Goal: Check status

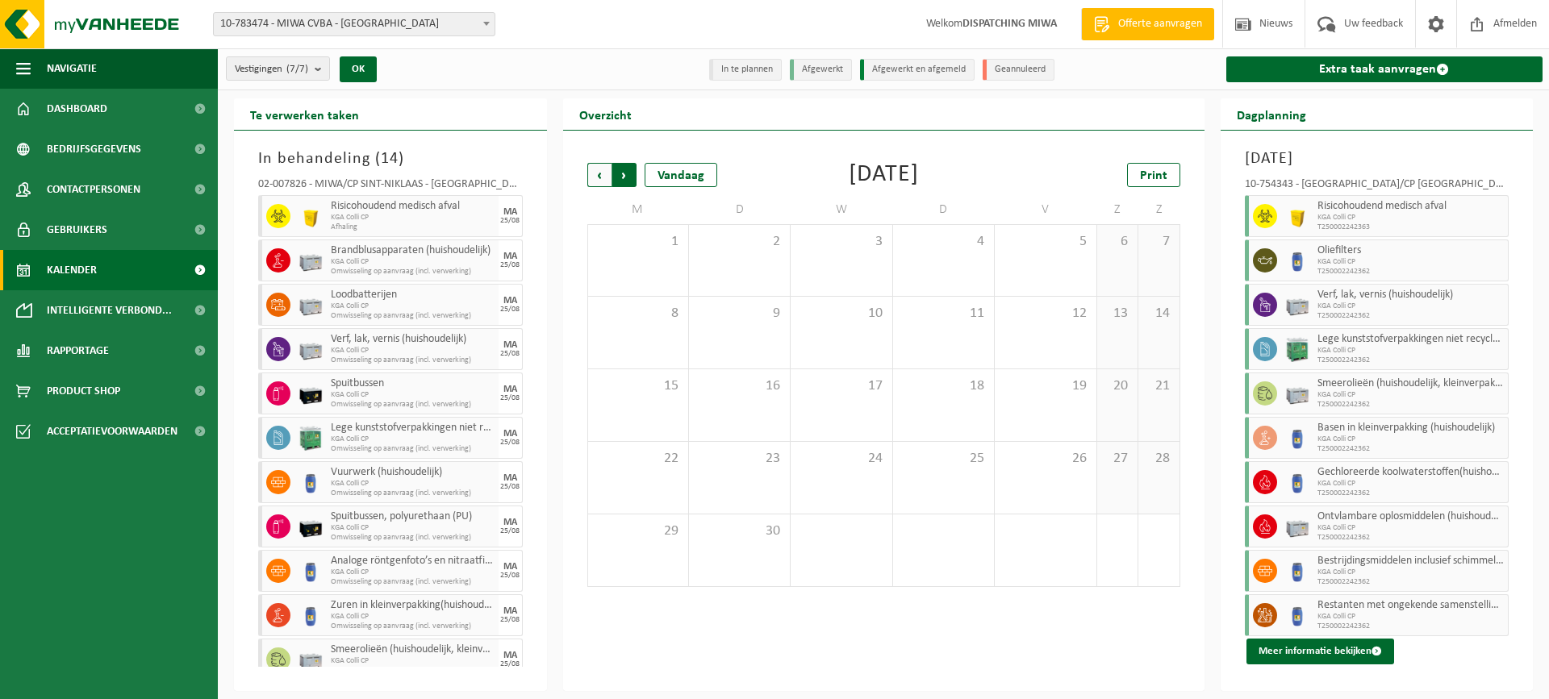
click at [599, 176] on span "Vorige" at bounding box center [599, 175] width 24 height 24
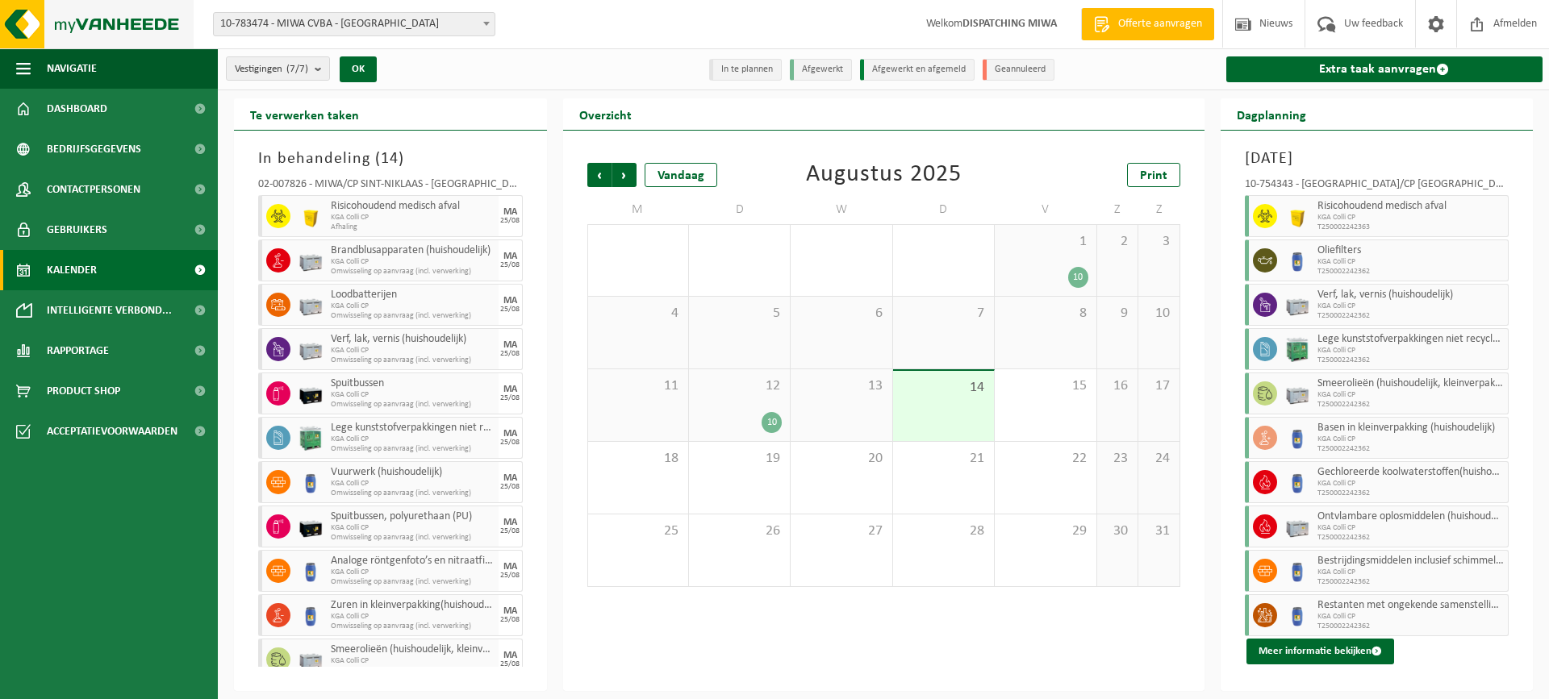
click at [93, 21] on img at bounding box center [97, 24] width 194 height 48
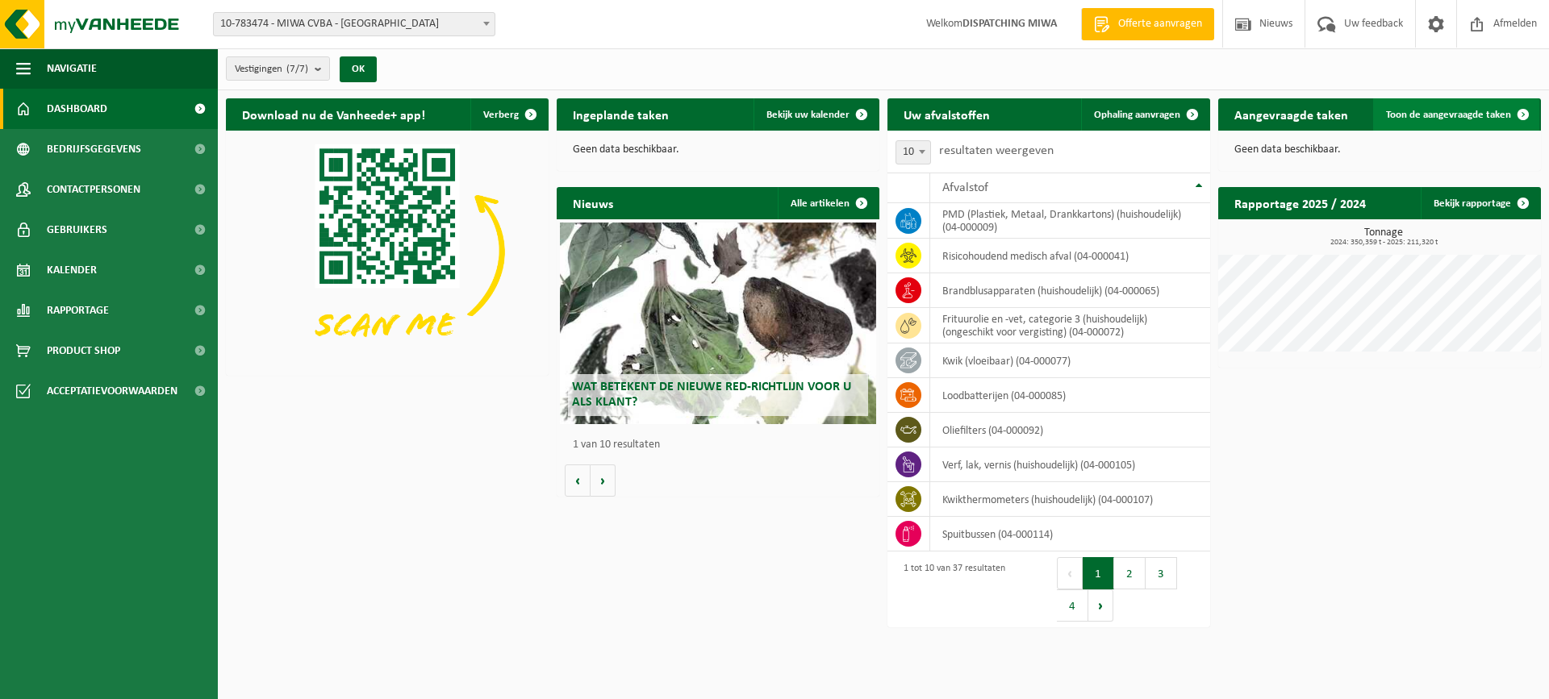
click at [1481, 114] on span "Toon de aangevraagde taken" at bounding box center [1448, 115] width 125 height 10
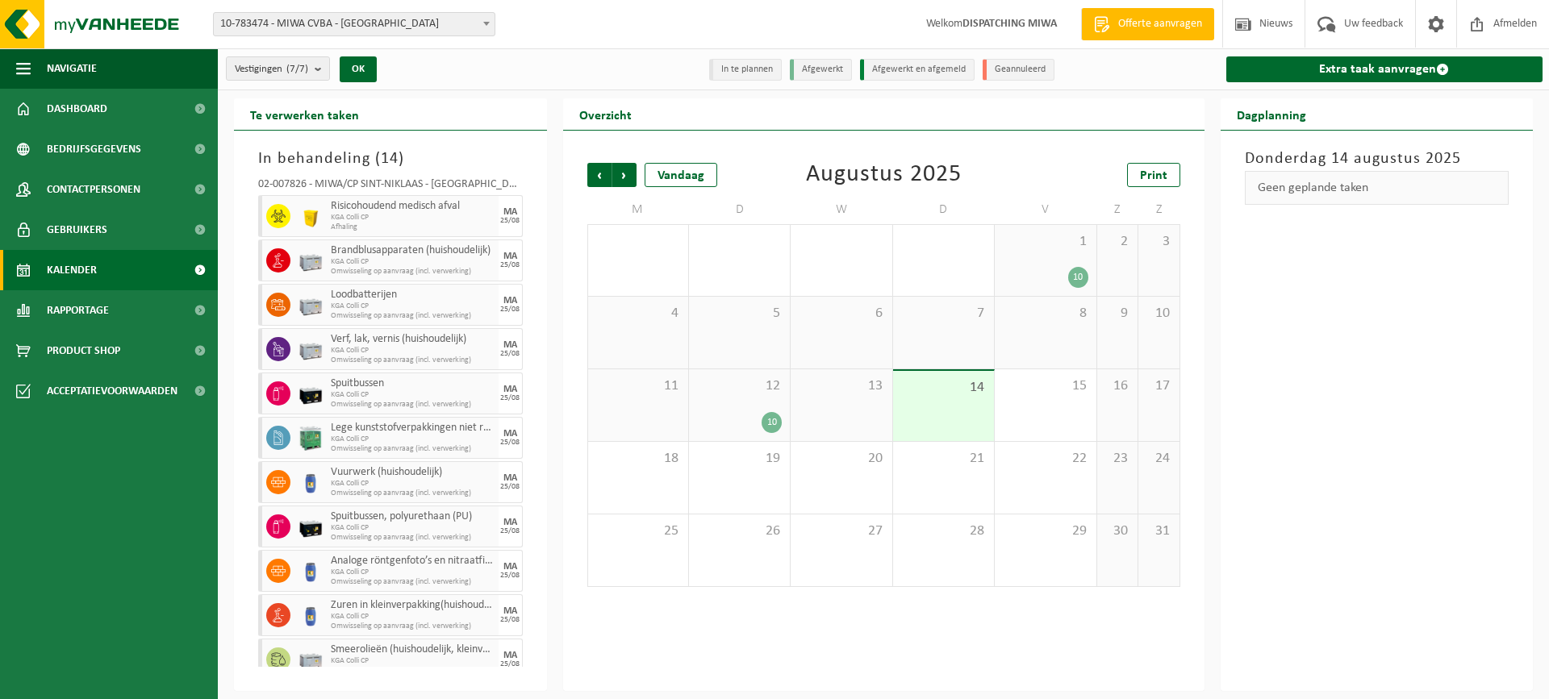
click at [952, 394] on span "14" at bounding box center [943, 388] width 85 height 18
click at [623, 176] on span "Volgende" at bounding box center [624, 175] width 24 height 24
